Goal: Information Seeking & Learning: Check status

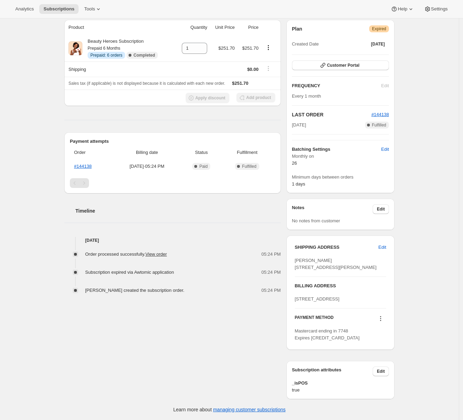
scroll to position [6, 0]
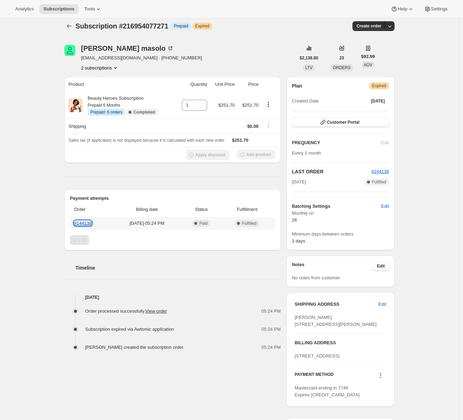
click at [89, 222] on link "#144138" at bounding box center [83, 223] width 18 height 5
click at [33, 176] on div "Subscription #216954077271. This page is ready Subscription #216954077271 Info …" at bounding box center [229, 245] width 459 height 464
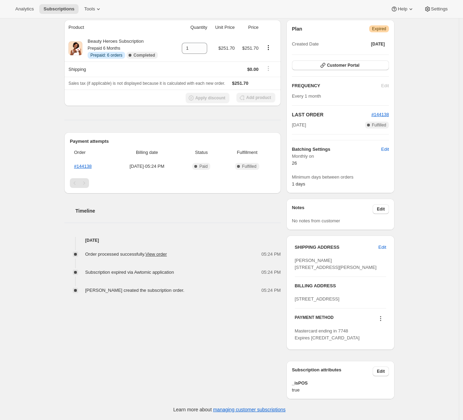
scroll to position [0, 0]
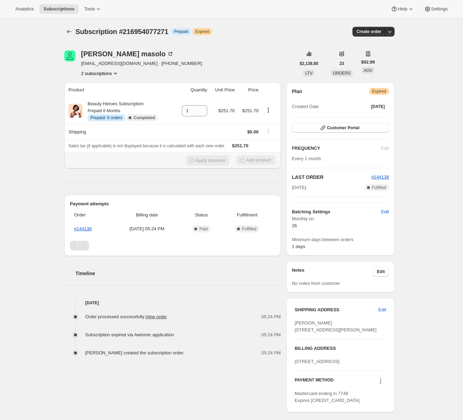
click at [112, 166] on th "Apply discount Add product" at bounding box center [172, 160] width 216 height 16
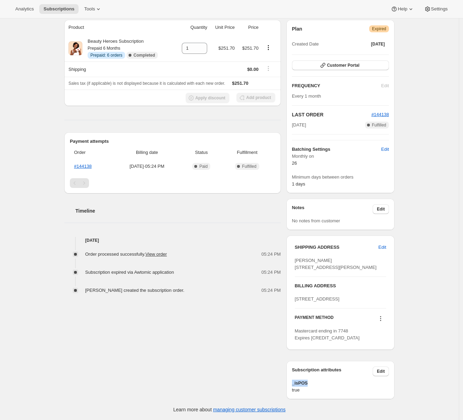
drag, startPoint x: 310, startPoint y: 383, endPoint x: 294, endPoint y: 384, distance: 15.7
click at [294, 384] on span "_isPOS" at bounding box center [340, 383] width 97 height 7
copy span "_isPOS"
click at [223, 379] on div "janet masolo janetmasolo@yahoo.com · +19168490101 2 subscriptions $2,138.80 LTV…" at bounding box center [227, 188] width 336 height 423
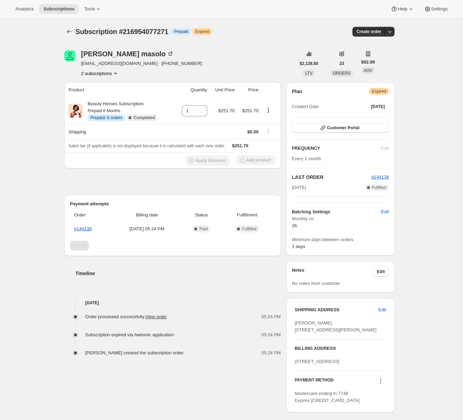
click at [27, 146] on div "Subscription #216954077271. This page is ready Subscription #216954077271 Info …" at bounding box center [229, 250] width 459 height 464
click at [119, 72] on icon "Product actions" at bounding box center [115, 73] width 7 height 7
click at [112, 82] on button "206353072215" at bounding box center [101, 86] width 55 height 11
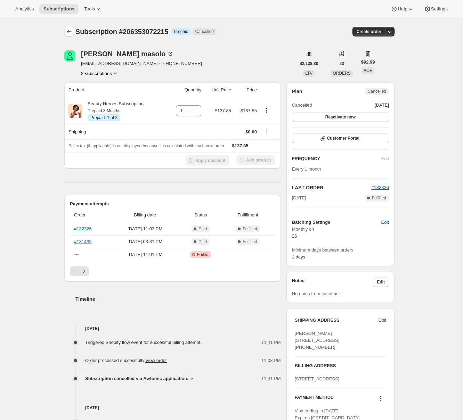
click at [72, 28] on icon "Subscriptions" at bounding box center [69, 31] width 7 height 7
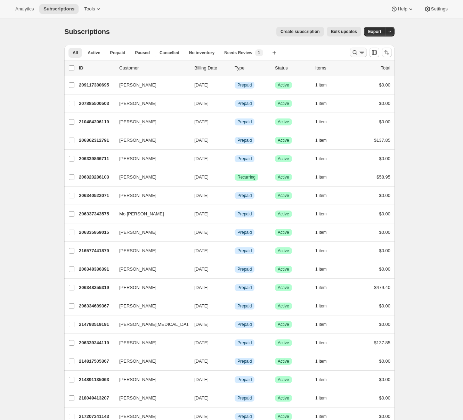
click at [362, 53] on icon "Search and filter results" at bounding box center [361, 52] width 7 height 7
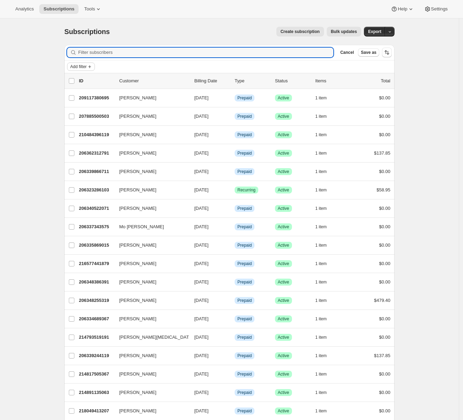
click at [83, 65] on span "Add filter" at bounding box center [78, 67] width 16 height 6
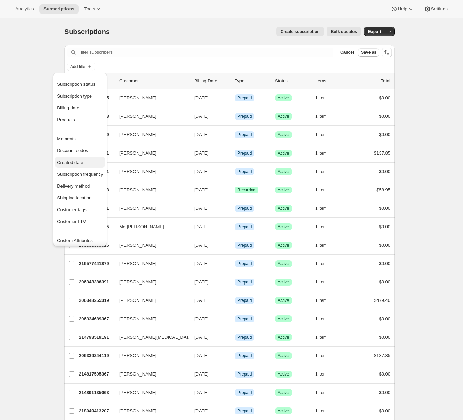
scroll to position [14, 0]
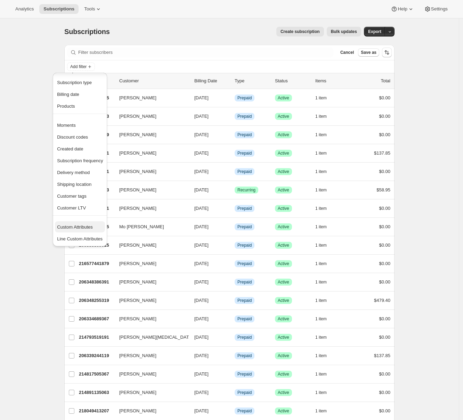
click at [68, 230] on span "Custom Attributes" at bounding box center [80, 227] width 46 height 7
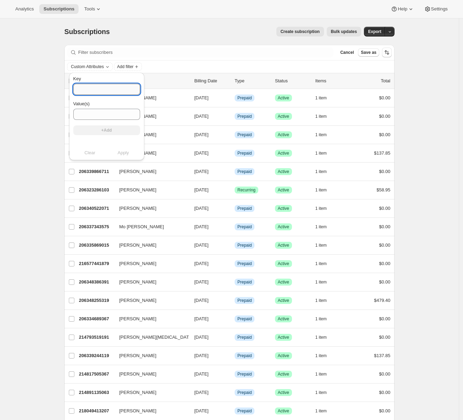
click at [88, 88] on input "Key" at bounding box center [106, 89] width 67 height 11
type input "_isPOS"
click at [107, 115] on input "Value(s)" at bounding box center [106, 114] width 67 height 11
type input "true"
drag, startPoint x: 109, startPoint y: 131, endPoint x: 112, endPoint y: 141, distance: 9.8
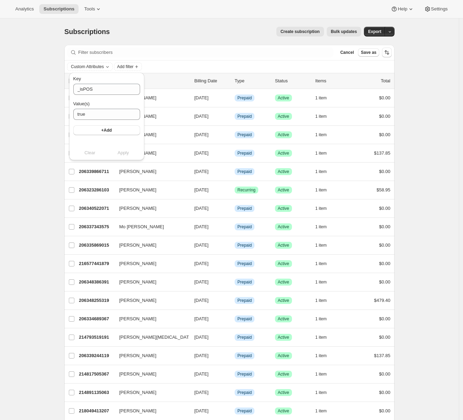
click at [109, 131] on button "+Add" at bounding box center [106, 130] width 67 height 10
click at [117, 161] on span "Apply" at bounding box center [122, 159] width 11 height 7
click at [47, 191] on div "Subscriptions. This page is ready Subscriptions Create subscription Bulk update…" at bounding box center [229, 413] width 459 height 791
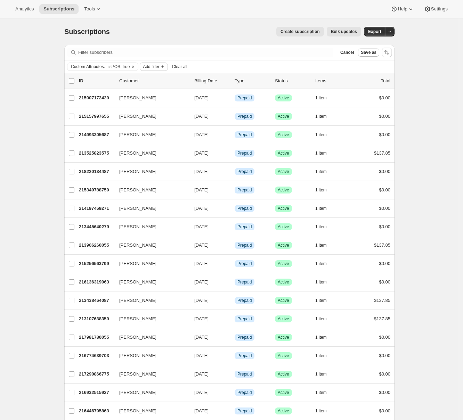
click at [165, 68] on icon "Add filter" at bounding box center [163, 67] width 6 height 6
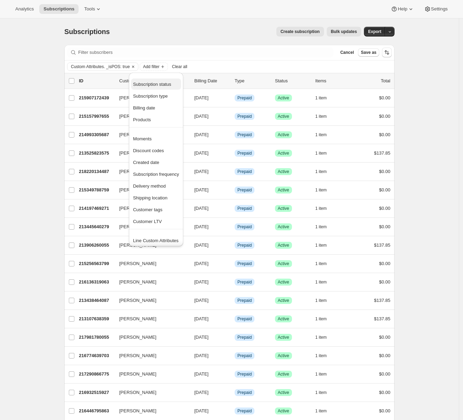
click at [152, 83] on span "Subscription status" at bounding box center [152, 84] width 38 height 5
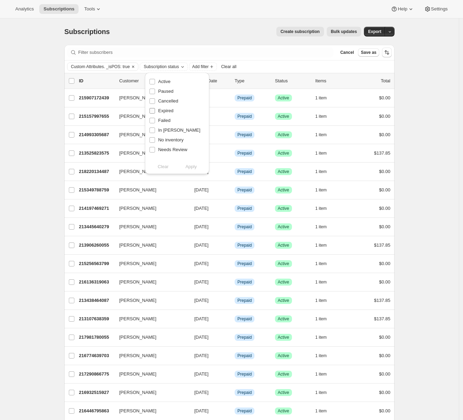
click at [153, 108] on span at bounding box center [152, 111] width 6 height 6
click at [153, 108] on input "Expired" at bounding box center [152, 111] width 6 height 6
checkbox input "true"
click at [193, 164] on span "Apply" at bounding box center [190, 166] width 11 height 7
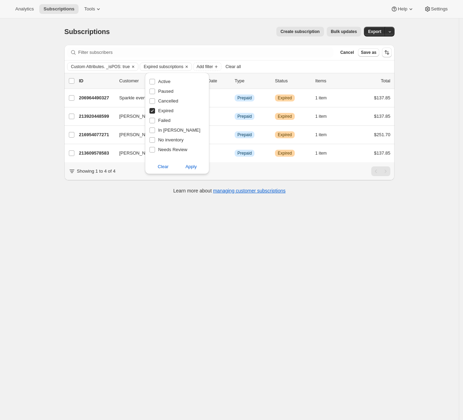
click at [9, 161] on div "Subscriptions. This page is ready Subscriptions Create subscription Bulk update…" at bounding box center [229, 228] width 459 height 420
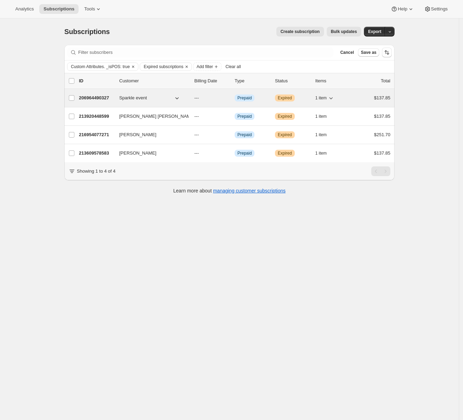
click at [104, 98] on p "206964490327" at bounding box center [96, 98] width 35 height 7
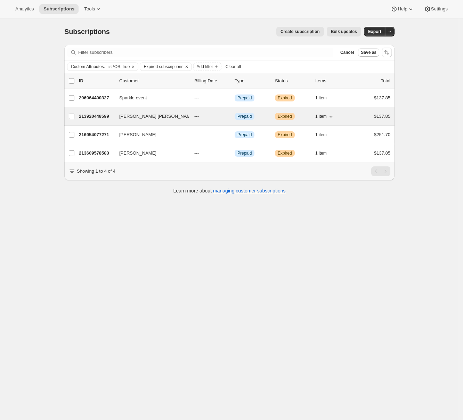
click at [98, 116] on p "213920448599" at bounding box center [96, 116] width 35 height 7
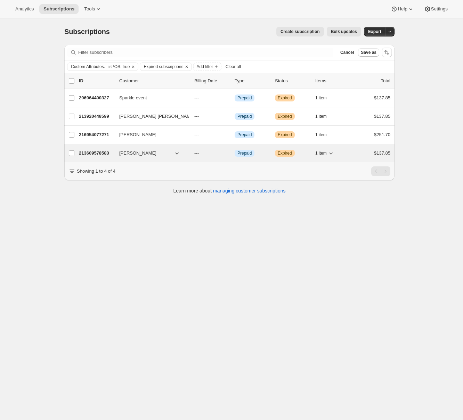
click at [95, 153] on p "213609578583" at bounding box center [96, 153] width 35 height 7
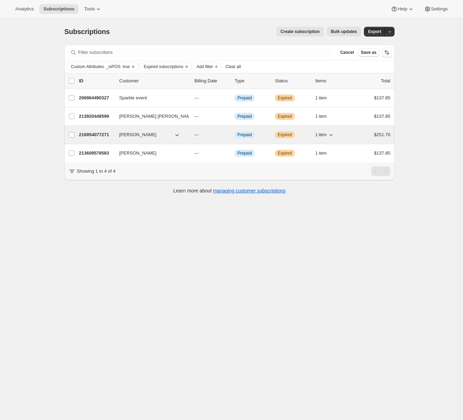
click at [105, 133] on p "216954077271" at bounding box center [96, 134] width 35 height 7
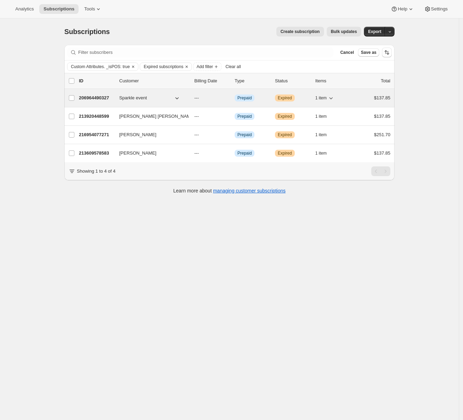
click at [106, 100] on p "206964490327" at bounding box center [96, 98] width 35 height 7
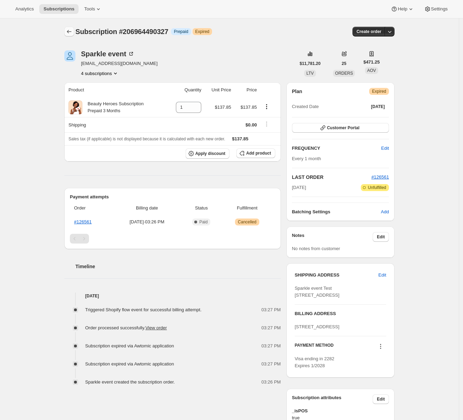
click at [70, 31] on icon "Subscriptions" at bounding box center [69, 31] width 7 height 7
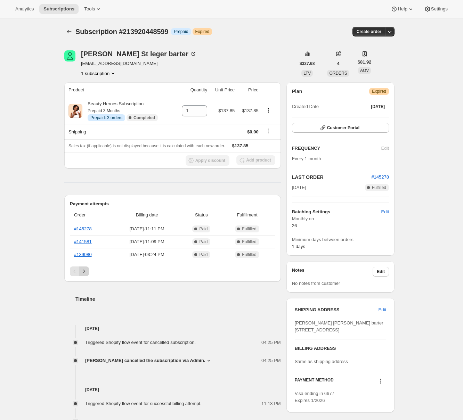
click at [87, 270] on icon "Next" at bounding box center [84, 271] width 7 height 7
click at [88, 272] on icon "Next" at bounding box center [84, 271] width 7 height 7
click at [77, 271] on icon "Previous" at bounding box center [74, 271] width 7 height 7
click at [77, 271] on div "Pagination" at bounding box center [75, 272] width 10 height 10
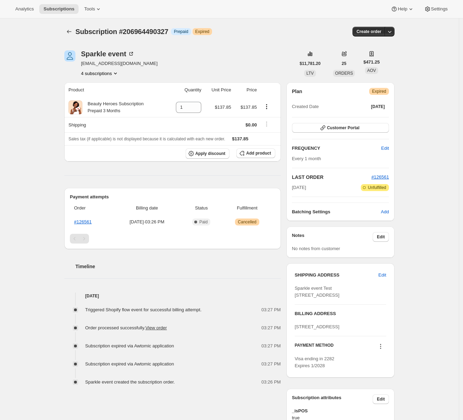
click at [106, 75] on button "4 subscriptions" at bounding box center [100, 73] width 38 height 7
click at [21, 107] on div "Subscription #206964490327. This page is ready Subscription #206964490327 Info …" at bounding box center [229, 233] width 459 height 430
click at [113, 72] on button "4 subscriptions" at bounding box center [100, 73] width 38 height 7
click at [51, 72] on div "Subscription #206964490327. This page is ready Subscription #206964490327 Info …" at bounding box center [229, 233] width 459 height 430
